Goal: Task Accomplishment & Management: Manage account settings

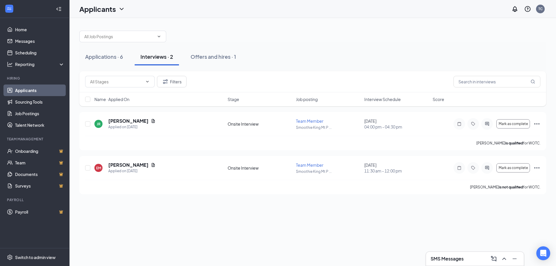
click at [383, 216] on div "Applications · 6 Interviews · 2 Offers and hires · 1 Filters Name · Applied On …" at bounding box center [312, 142] width 486 height 248
click at [536, 126] on icon "Ellipses" at bounding box center [536, 123] width 7 height 7
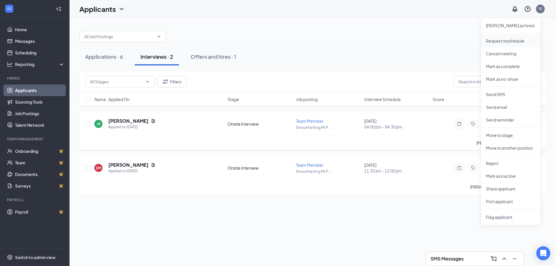
click at [510, 40] on p "Request reschedule" at bounding box center [511, 41] width 50 height 6
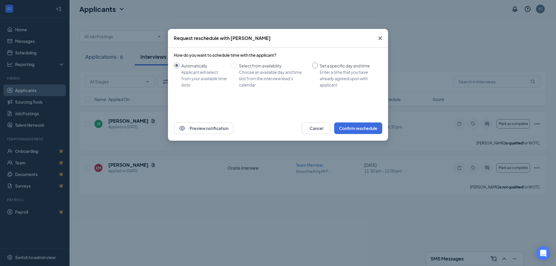
click at [356, 69] on div "Enter a time that you have already agreed upon with applicant" at bounding box center [349, 78] width 58 height 19
click at [318, 68] on input "Set a specific day and time Enter a time that you have already agreed upon with…" at bounding box center [315, 66] width 6 height 6
radio input "true"
radio input "false"
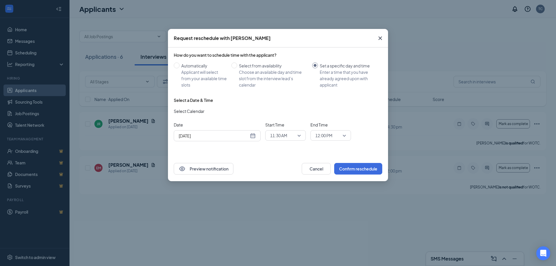
click at [253, 136] on div "[DATE]" at bounding box center [217, 136] width 77 height 6
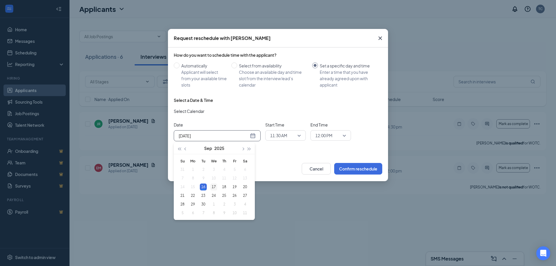
type input "[DATE]"
click at [214, 187] on div "17" at bounding box center [213, 187] width 7 height 7
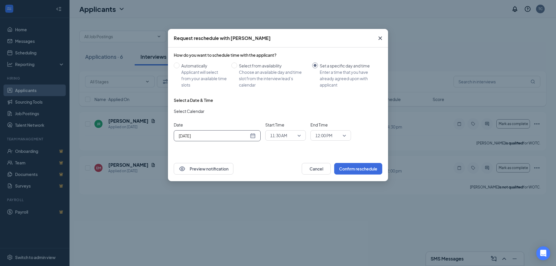
click at [300, 138] on span "11:30 AM" at bounding box center [285, 135] width 31 height 9
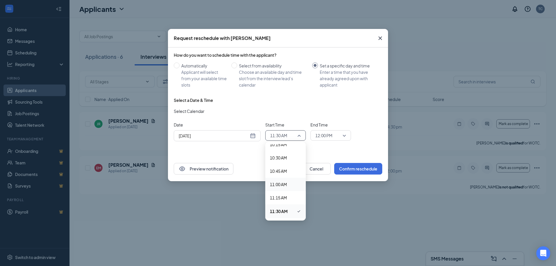
click at [284, 182] on span "11:00 AM" at bounding box center [278, 184] width 17 height 6
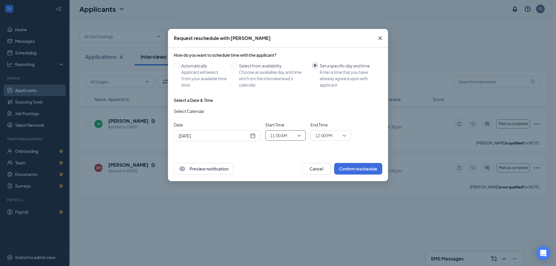
click at [347, 137] on div "12:00 PM" at bounding box center [330, 135] width 41 height 10
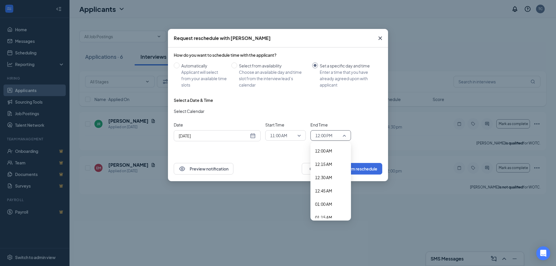
scroll to position [579, 0]
click at [333, 188] on div "11:30 AM" at bounding box center [330, 184] width 41 height 13
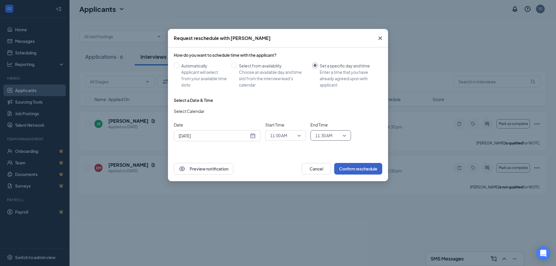
click at [362, 166] on button "Confirm reschedule" at bounding box center [358, 169] width 48 height 12
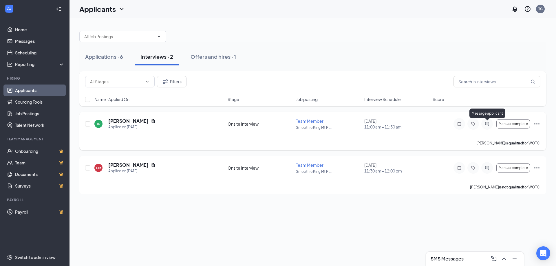
click at [485, 123] on icon "ActiveChat" at bounding box center [486, 124] width 7 height 5
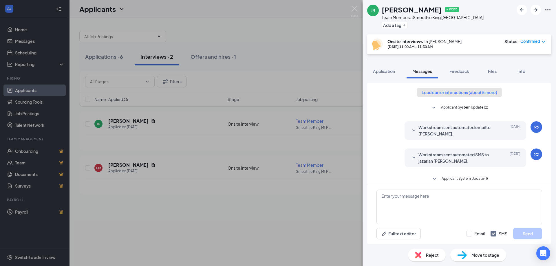
click at [461, 93] on button "Load earlier interactions (about 5 more)" at bounding box center [459, 92] width 85 height 9
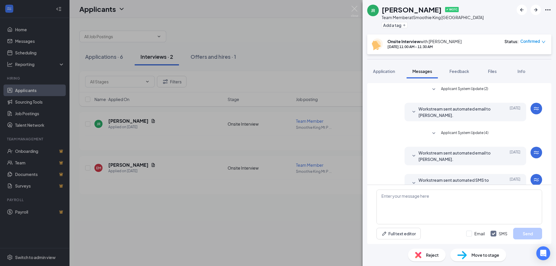
click at [462, 89] on span "Applicant System Update (2)" at bounding box center [464, 89] width 47 height 7
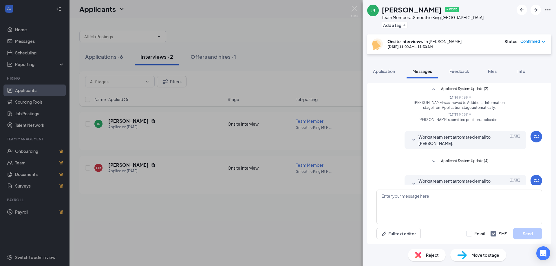
click at [454, 159] on span "Applicant System Update (4)" at bounding box center [464, 161] width 47 height 7
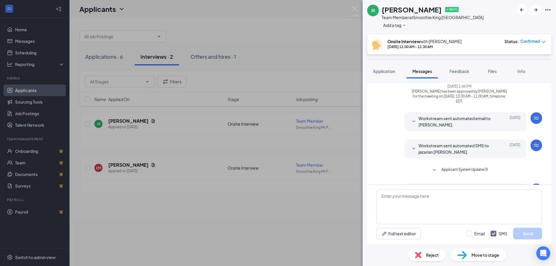
scroll to position [145, 0]
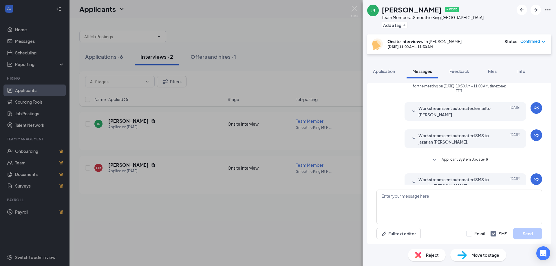
click at [477, 157] on span "Applicant System Update (1)" at bounding box center [464, 160] width 46 height 7
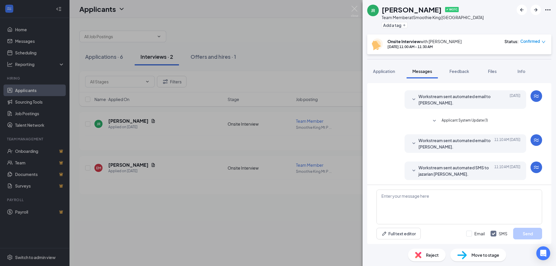
scroll to position [272, 0]
click at [415, 201] on textarea at bounding box center [459, 207] width 166 height 35
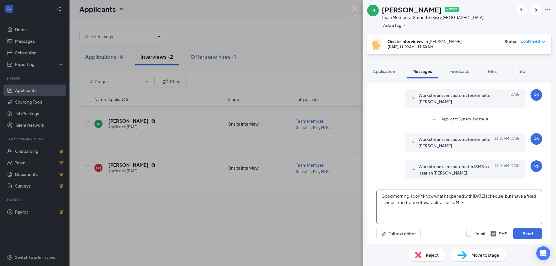
type textarea "Good morning. I don't know what happened with [DATE] schedule, but I have a fix…"
click at [478, 233] on input "Email" at bounding box center [475, 234] width 19 height 6
checkbox input "true"
click at [481, 206] on textarea "Good morning. I don't know what happened with [DATE] schedule, but I have a fix…" at bounding box center [459, 207] width 166 height 35
type textarea "Good morning. I don't know what happened with [DATE] schedule, but I have a fix…"
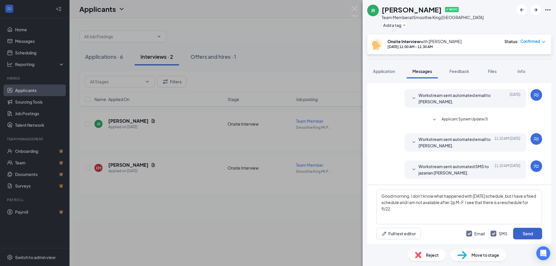
click at [523, 237] on button "Send" at bounding box center [527, 234] width 29 height 12
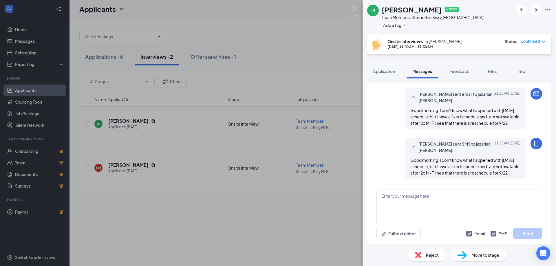
scroll to position [379, 0]
click at [353, 10] on img at bounding box center [354, 11] width 7 height 11
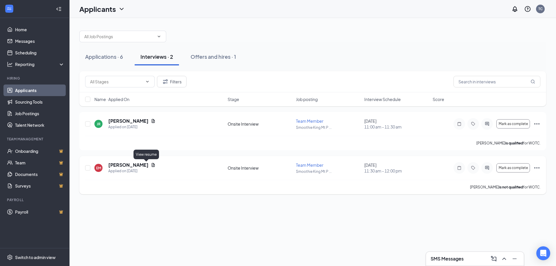
click at [151, 165] on icon "Document" at bounding box center [153, 165] width 5 height 5
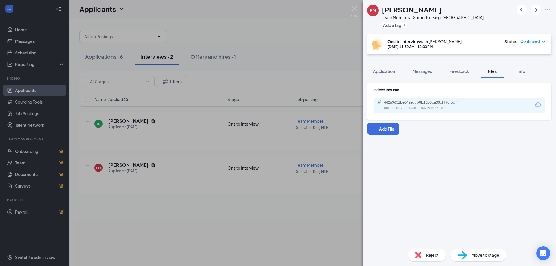
click at [473, 105] on div "442a9651be04aeccb0b15b3ca08cf99c.pdf Uploaded by applicant on [DATE] 10:46:10" at bounding box center [458, 105] width 171 height 15
click at [429, 106] on div "Uploaded by applicant on [DATE] 10:46:10" at bounding box center [427, 108] width 87 height 5
click at [353, 12] on img at bounding box center [354, 11] width 7 height 11
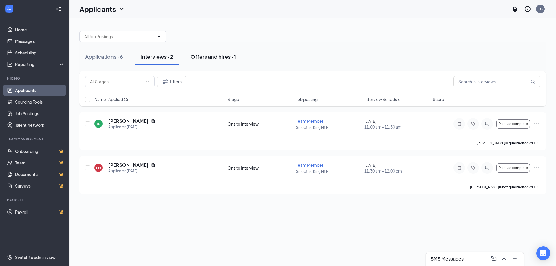
click at [209, 55] on div "Offers and hires · 1" at bounding box center [212, 56] width 45 height 7
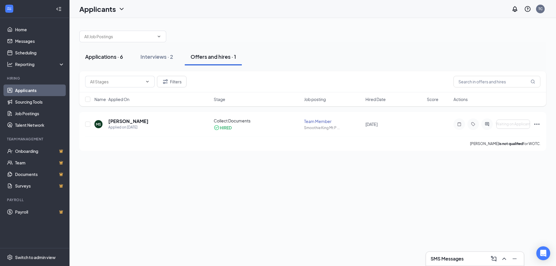
click at [111, 53] on div "Applications · 6" at bounding box center [104, 56] width 38 height 7
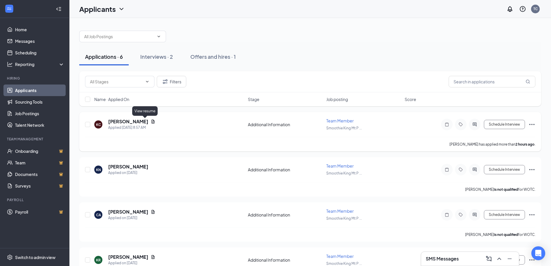
click at [151, 122] on icon "Document" at bounding box center [153, 121] width 5 height 5
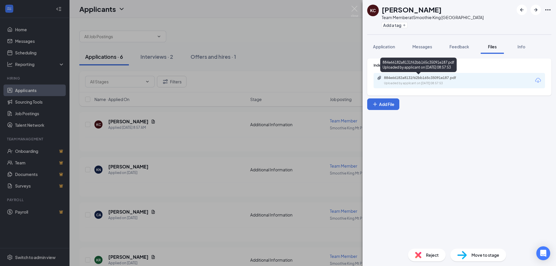
click at [433, 78] on div "884e66182a8131f62bb165c35091e187.pdf" at bounding box center [424, 78] width 81 height 5
click at [420, 50] on button "Messages" at bounding box center [421, 46] width 31 height 14
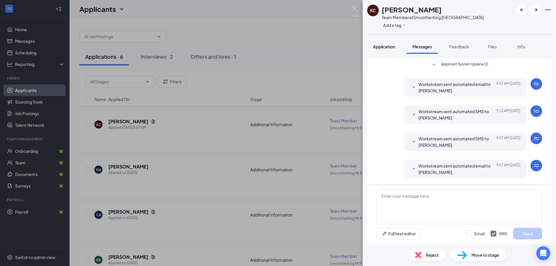
click at [387, 45] on span "Application" at bounding box center [384, 46] width 22 height 5
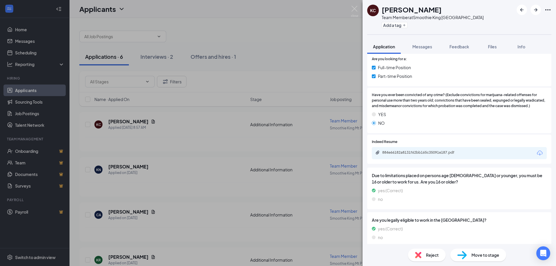
scroll to position [280, 0]
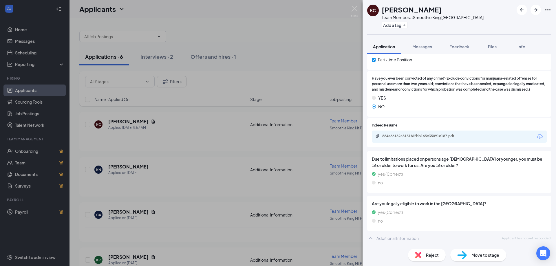
click at [467, 255] on div "Move to stage" at bounding box center [478, 255] width 56 height 13
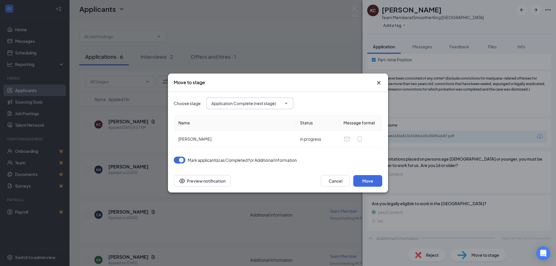
click at [280, 104] on input "Application Complete (next stage)" at bounding box center [246, 103] width 70 height 6
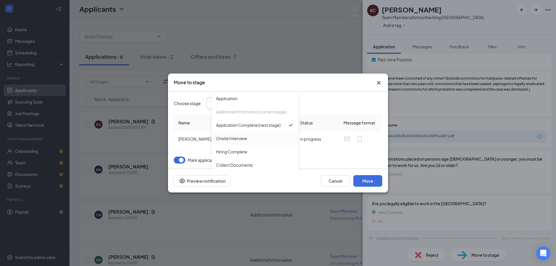
click at [272, 137] on div "Onsite Interview" at bounding box center [255, 138] width 78 height 6
type input "Onsite Interview"
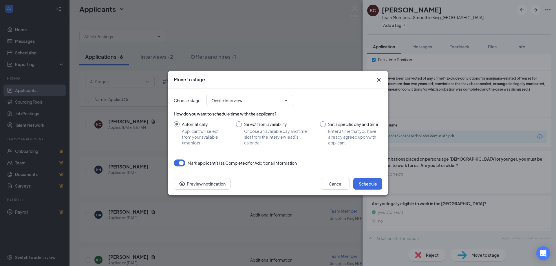
click at [343, 123] on input "Set a specific day and time Enter a time that you have already agreed upon with…" at bounding box center [351, 133] width 62 height 24
radio input "true"
radio input "false"
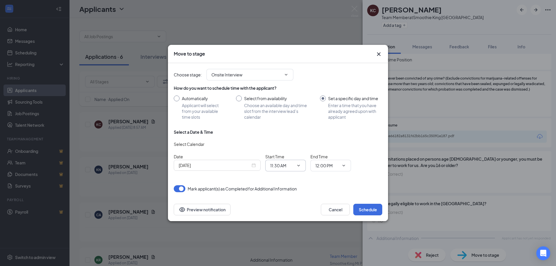
click at [302, 169] on span "11:30 AM" at bounding box center [285, 166] width 41 height 12
click at [293, 168] on input "11:30 AM" at bounding box center [282, 165] width 24 height 6
click at [237, 167] on input "[DATE]" at bounding box center [215, 165] width 72 height 6
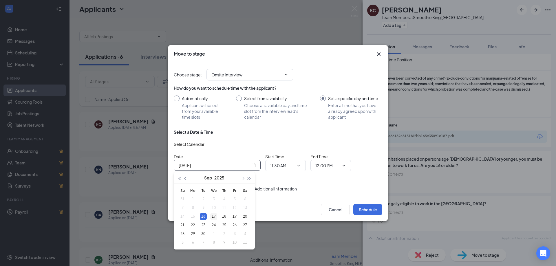
type input "[DATE]"
drag, startPoint x: 213, startPoint y: 215, endPoint x: 251, endPoint y: 186, distance: 47.7
click at [214, 215] on div "17" at bounding box center [213, 216] width 7 height 7
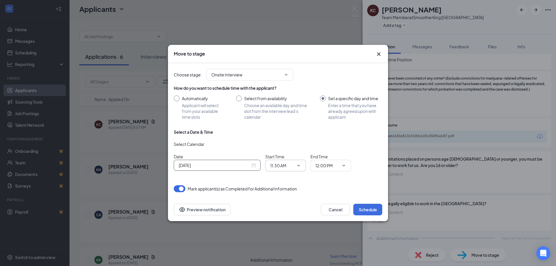
click at [280, 165] on input "11:30 AM" at bounding box center [282, 165] width 24 height 6
click at [282, 93] on div "10:30 AM" at bounding box center [283, 90] width 17 height 6
type input "10:30 AM"
click at [329, 167] on input "12:00 PM" at bounding box center [327, 165] width 24 height 6
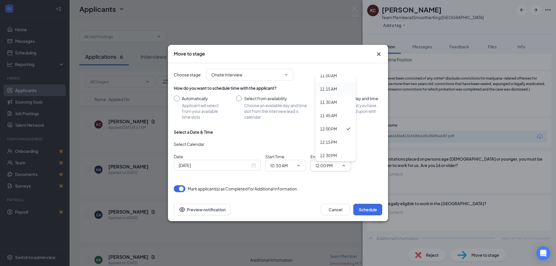
scroll to position [579, 0]
drag, startPoint x: 332, startPoint y: 90, endPoint x: 340, endPoint y: 120, distance: 30.8
click at [332, 90] on div "11:00 AM" at bounding box center [328, 88] width 17 height 6
type input "11:00 AM"
click at [361, 208] on button "Schedule" at bounding box center [367, 210] width 29 height 12
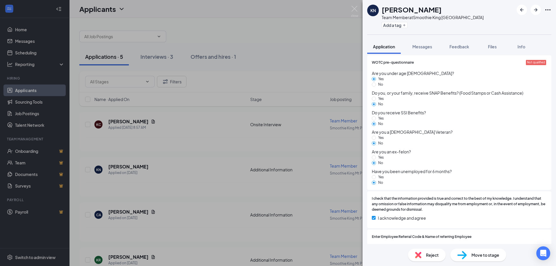
scroll to position [945, 0]
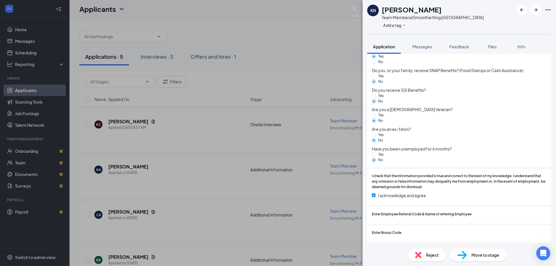
click at [473, 258] on span "Move to stage" at bounding box center [485, 255] width 28 height 6
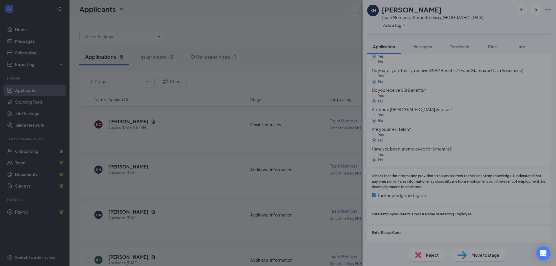
scroll to position [943, 0]
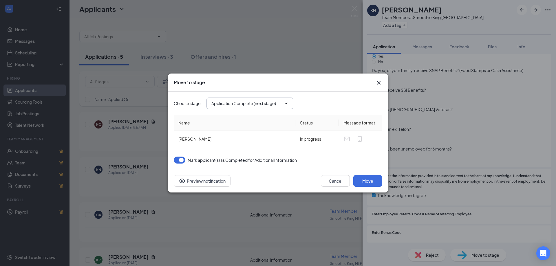
drag, startPoint x: 283, startPoint y: 103, endPoint x: 283, endPoint y: 107, distance: 3.8
click at [283, 102] on span at bounding box center [286, 103] width 6 height 5
click at [283, 105] on span "Application Complete (next stage)" at bounding box center [249, 104] width 87 height 12
click at [285, 103] on icon "ChevronDown" at bounding box center [286, 103] width 5 height 5
click at [362, 181] on button "Move" at bounding box center [367, 181] width 29 height 12
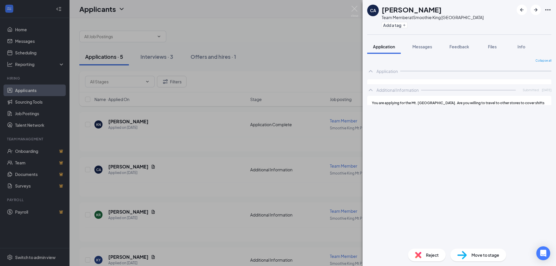
click at [312, 45] on div "CA [PERSON_NAME] Team Member at Smoothie King Mt Pleasant Add a tag Application…" at bounding box center [278, 133] width 556 height 266
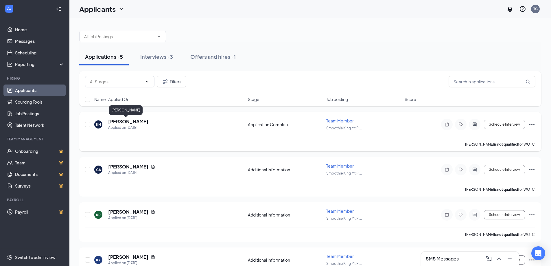
click at [128, 122] on h5 "[PERSON_NAME]" at bounding box center [128, 121] width 40 height 6
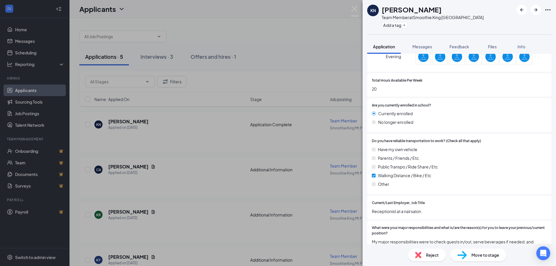
scroll to position [550, 0]
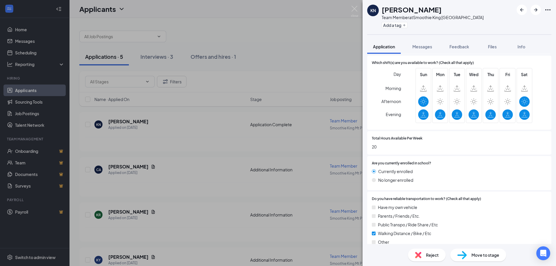
click at [352, 14] on img at bounding box center [354, 11] width 7 height 11
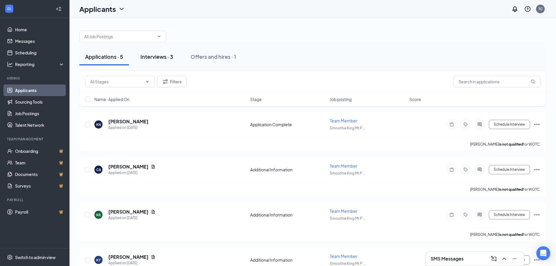
click at [162, 53] on div "Interviews · 3" at bounding box center [156, 56] width 33 height 7
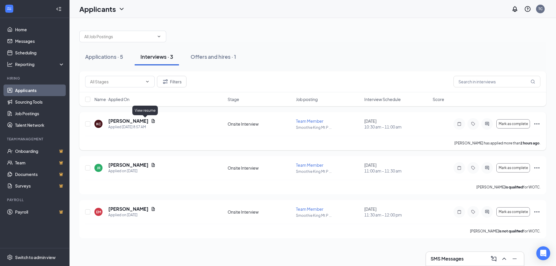
click at [152, 123] on icon "Document" at bounding box center [153, 121] width 3 height 4
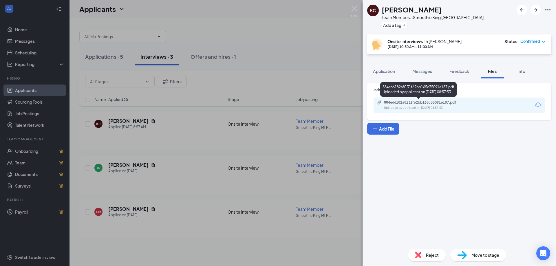
click at [424, 105] on div "884e66182a8131f62bb165c35091e187.pdf Uploaded by applicant on [DATE] 08:57:53" at bounding box center [424, 105] width 94 height 10
